Goal: Information Seeking & Learning: Stay updated

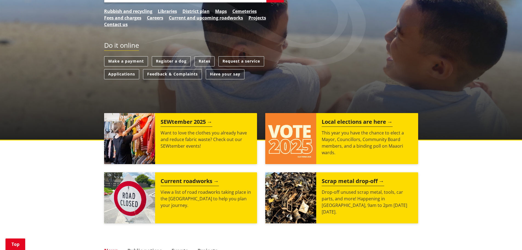
scroll to position [164, 0]
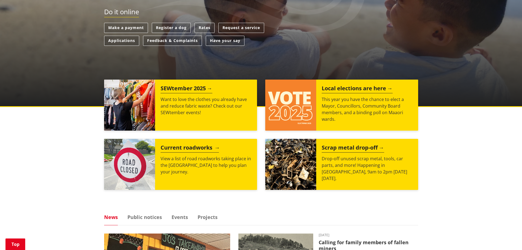
click at [196, 148] on h2 "Current roadworks" at bounding box center [190, 148] width 58 height 8
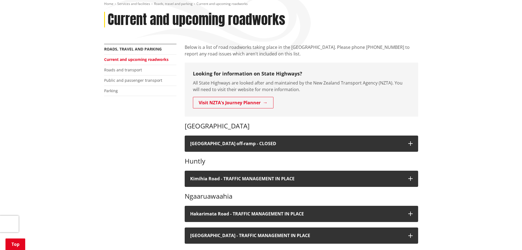
scroll to position [164, 0]
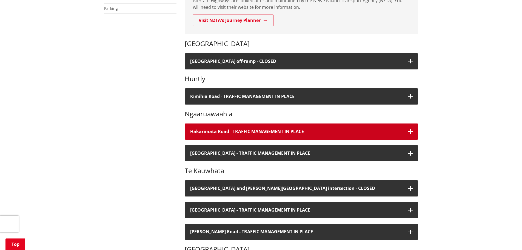
click at [283, 132] on h4 "Hakarimata Road - TRAFFIC MANAGEMENT IN PLACE" at bounding box center [296, 131] width 213 height 5
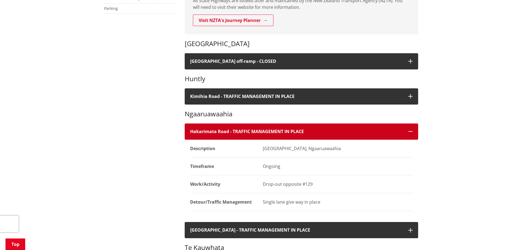
scroll to position [192, 0]
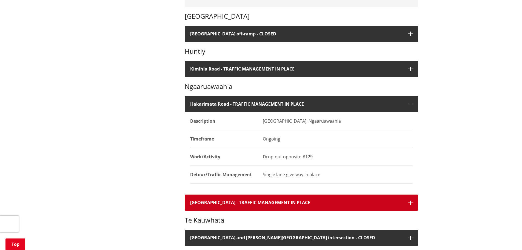
click at [300, 202] on h4 "Havelock Road - TRAFFIC MANAGEMENT IN PLACE" at bounding box center [296, 202] width 213 height 5
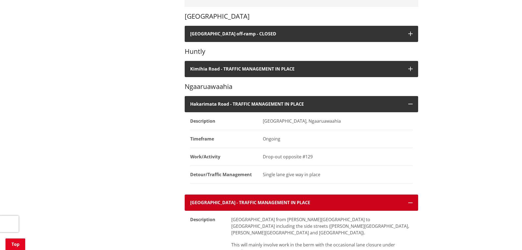
click at [258, 195] on button "Havelock Road - TRAFFIC MANAGEMENT IN PLACE" at bounding box center [302, 202] width 234 height 16
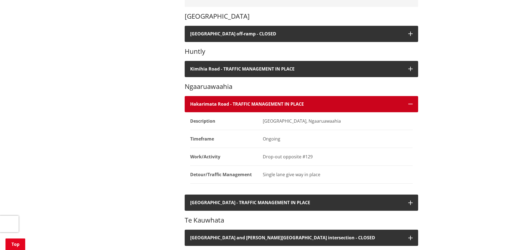
click at [220, 106] on h4 "Hakarimata Road - TRAFFIC MANAGEMENT IN PLACE" at bounding box center [296, 103] width 213 height 5
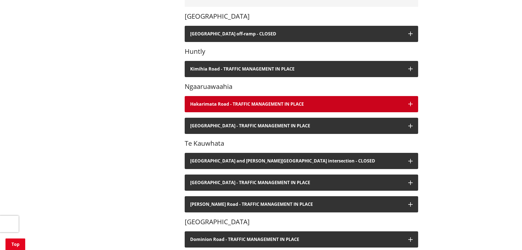
click at [191, 102] on h4 "Hakarimata Road - TRAFFIC MANAGEMENT IN PLACE" at bounding box center [296, 103] width 213 height 5
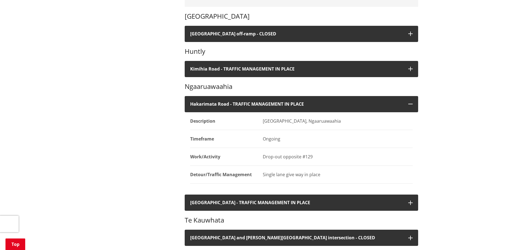
click at [236, 136] on dt "Timeframe" at bounding box center [223, 139] width 67 height 18
click at [235, 136] on dt "Timeframe" at bounding box center [223, 139] width 67 height 18
click at [235, 118] on dt "Description" at bounding box center [223, 121] width 67 height 18
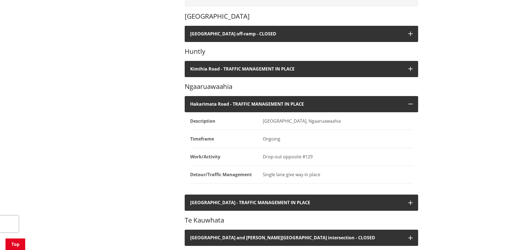
click at [235, 118] on dt "Description" at bounding box center [223, 121] width 67 height 18
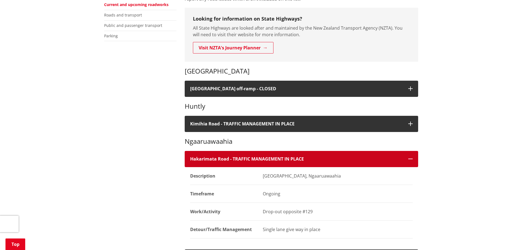
scroll to position [164, 0]
